Goal: Share content

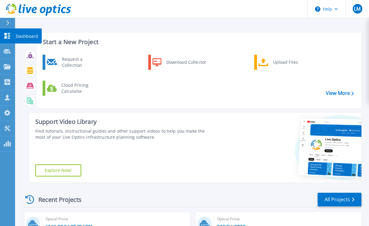
click at [6, 37] on icon at bounding box center [8, 36] width 6 height 6
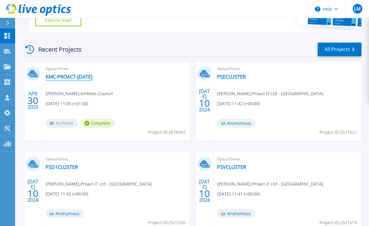
scroll to position [150, 0]
click at [78, 76] on link "KMC-PROACT-[DATE]" at bounding box center [69, 76] width 47 height 6
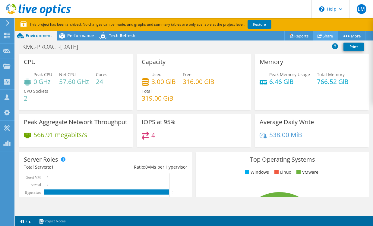
click at [321, 34] on link "Share" at bounding box center [325, 35] width 25 height 9
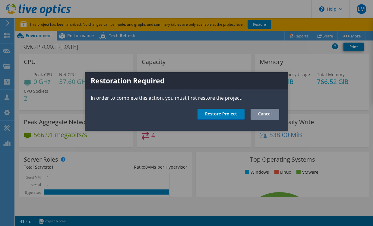
click at [265, 112] on link "Cancel" at bounding box center [265, 114] width 29 height 11
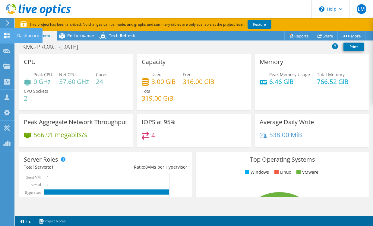
click at [17, 35] on div "Dashboard" at bounding box center [28, 35] width 28 height 15
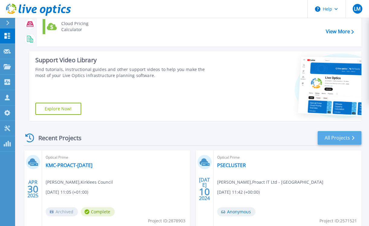
scroll to position [61, 0]
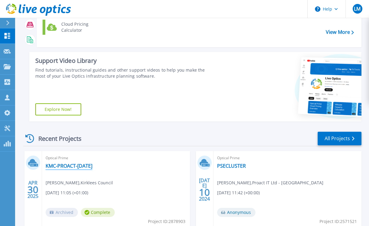
click at [68, 166] on link "KMC-PROACT-[DATE]" at bounding box center [69, 166] width 47 height 6
